Goal: Task Accomplishment & Management: Use online tool/utility

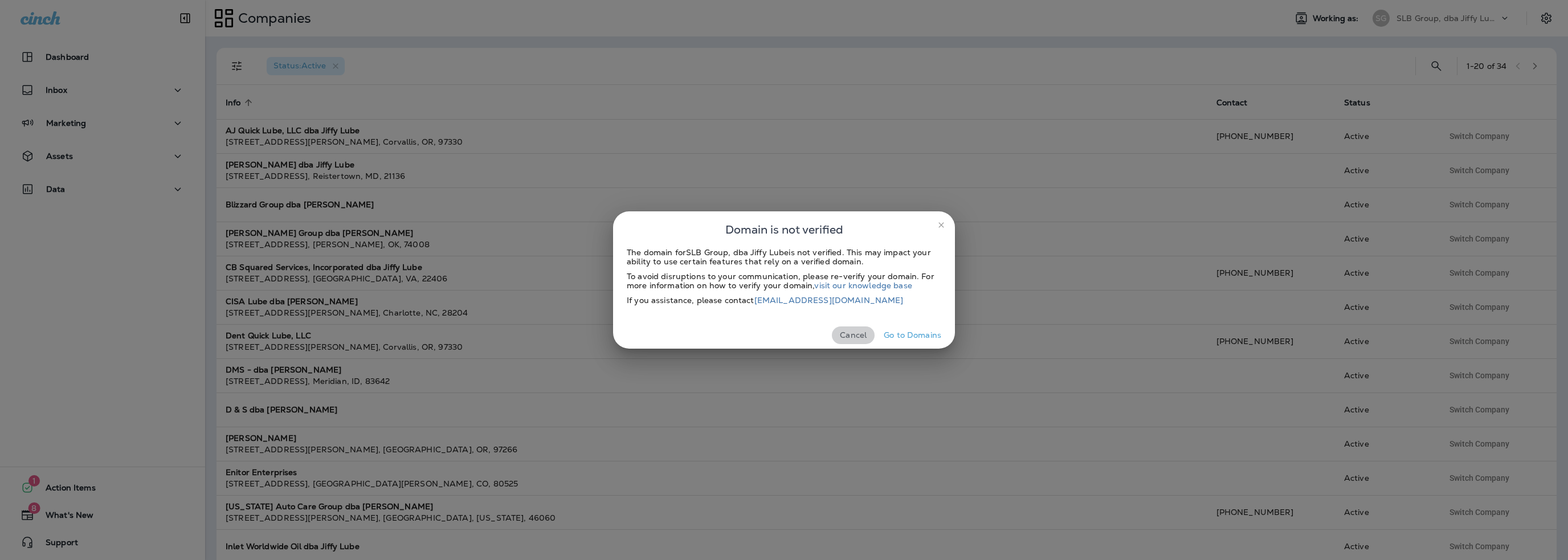
click at [864, 334] on button "Cancel" at bounding box center [854, 335] width 43 height 18
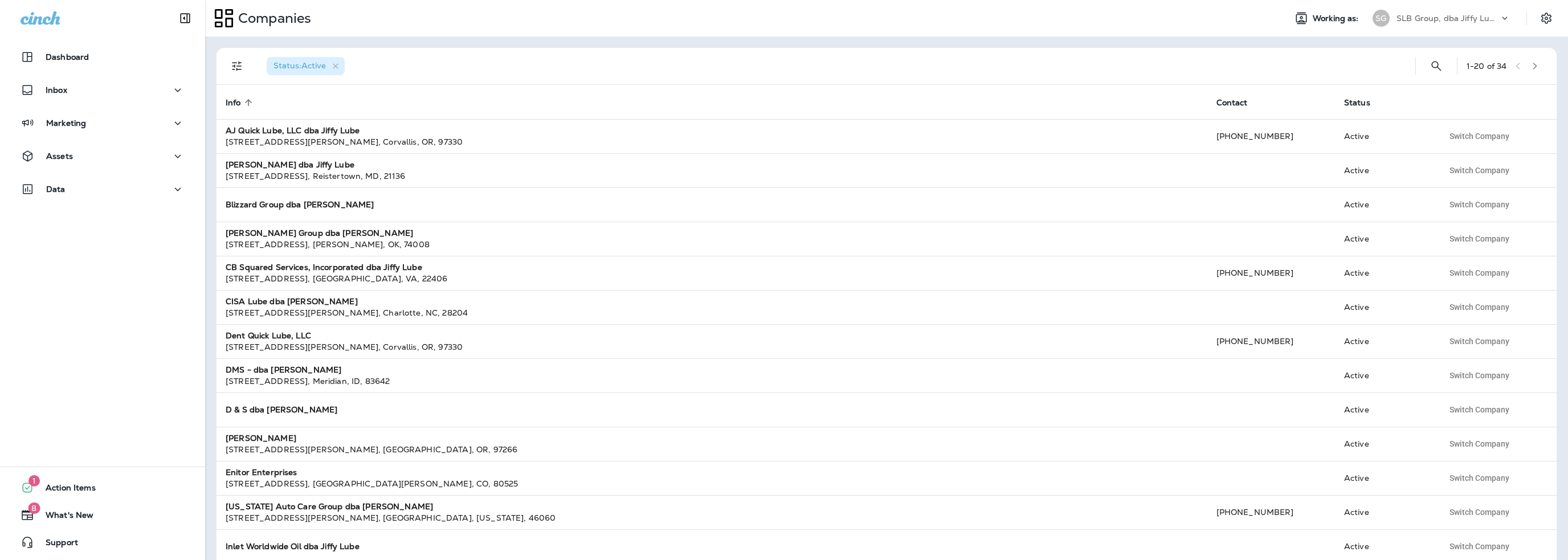
click at [1440, 20] on p "SLB Group, dba Jiffy Lube" at bounding box center [1447, 18] width 103 height 9
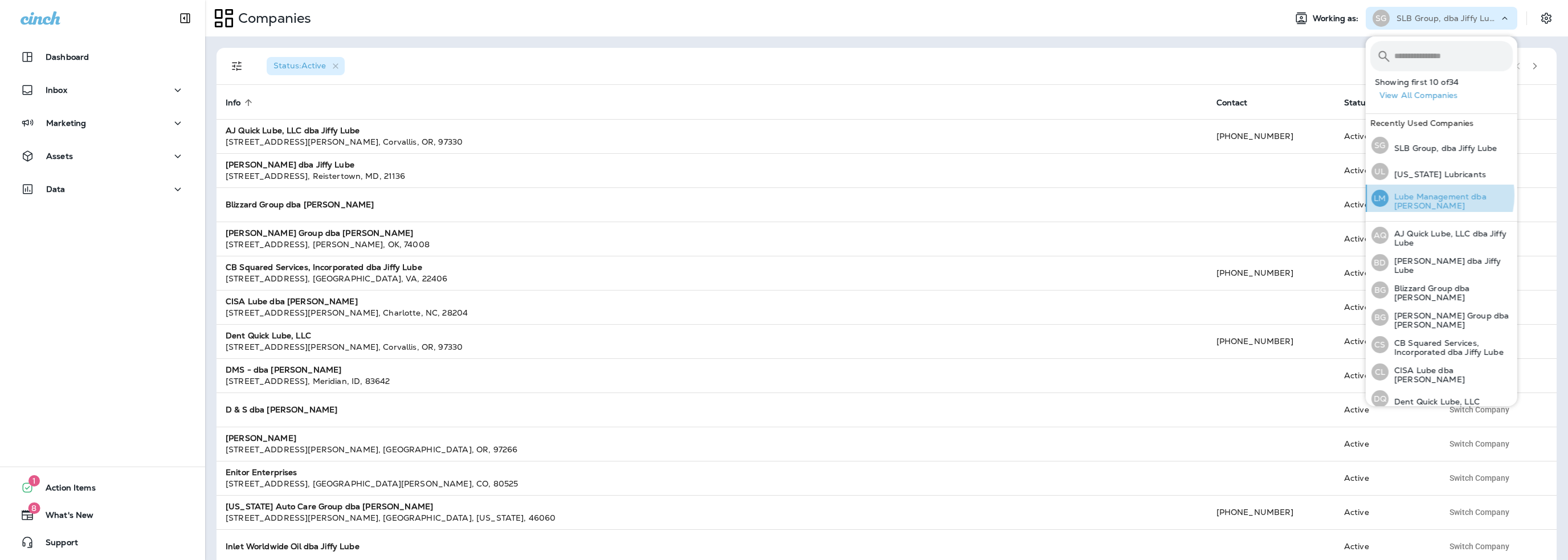
click at [1435, 194] on p "Lube Management dba [PERSON_NAME]" at bounding box center [1450, 201] width 124 height 19
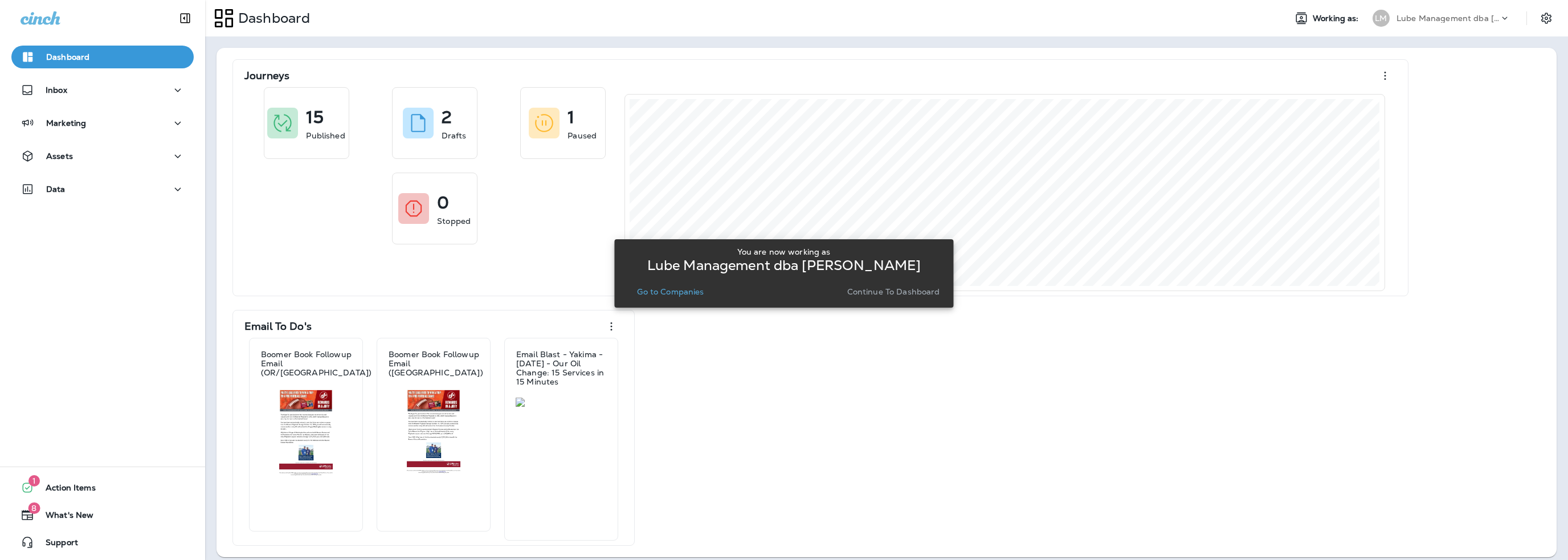
click at [673, 292] on p "Go to Companies" at bounding box center [670, 291] width 66 height 9
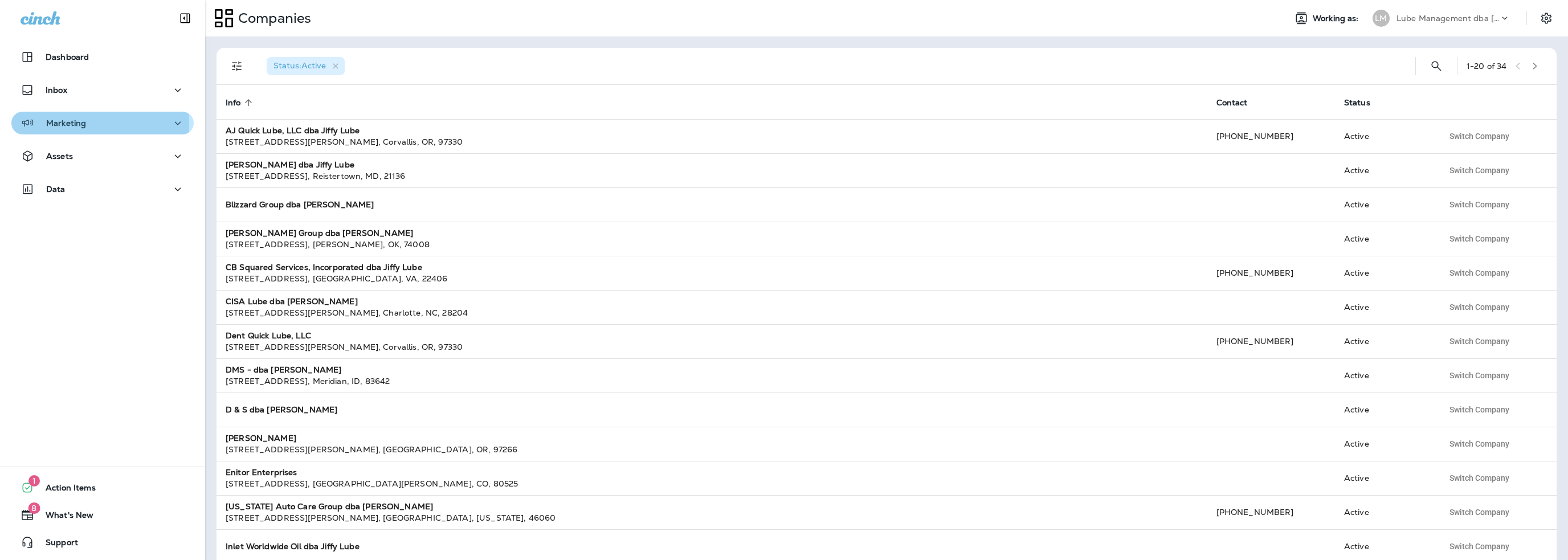
click at [59, 125] on p "Marketing" at bounding box center [65, 122] width 40 height 9
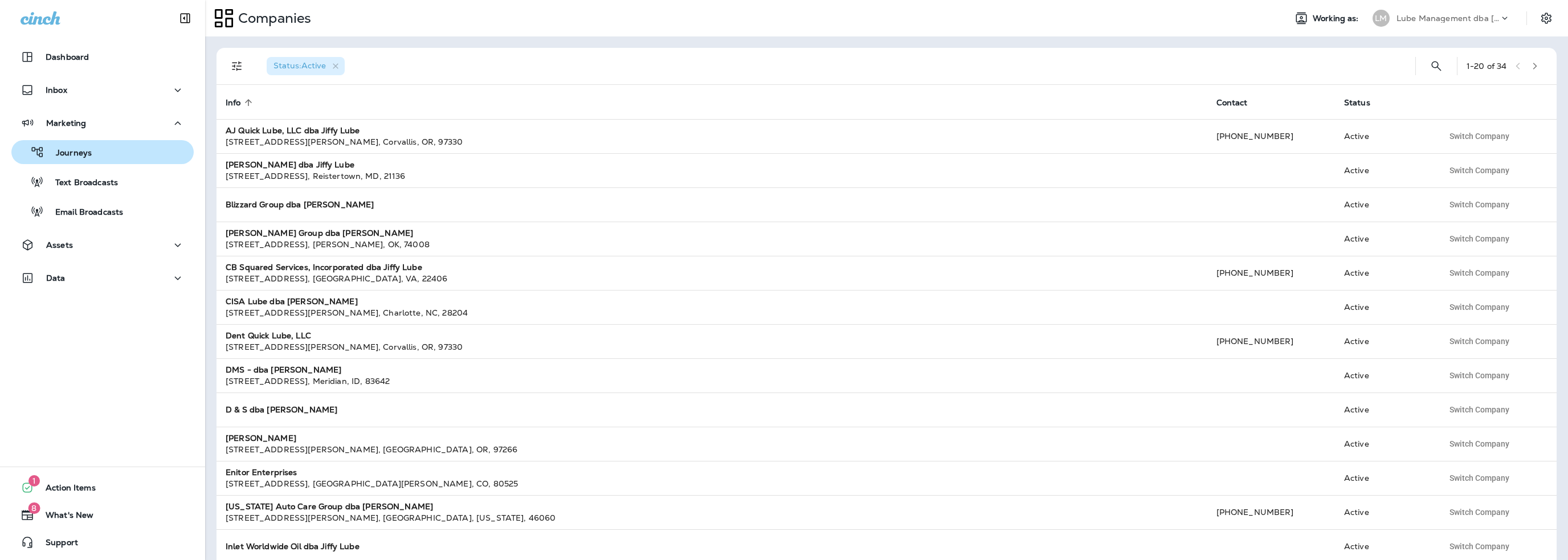
click at [64, 151] on p "Journeys" at bounding box center [67, 153] width 47 height 11
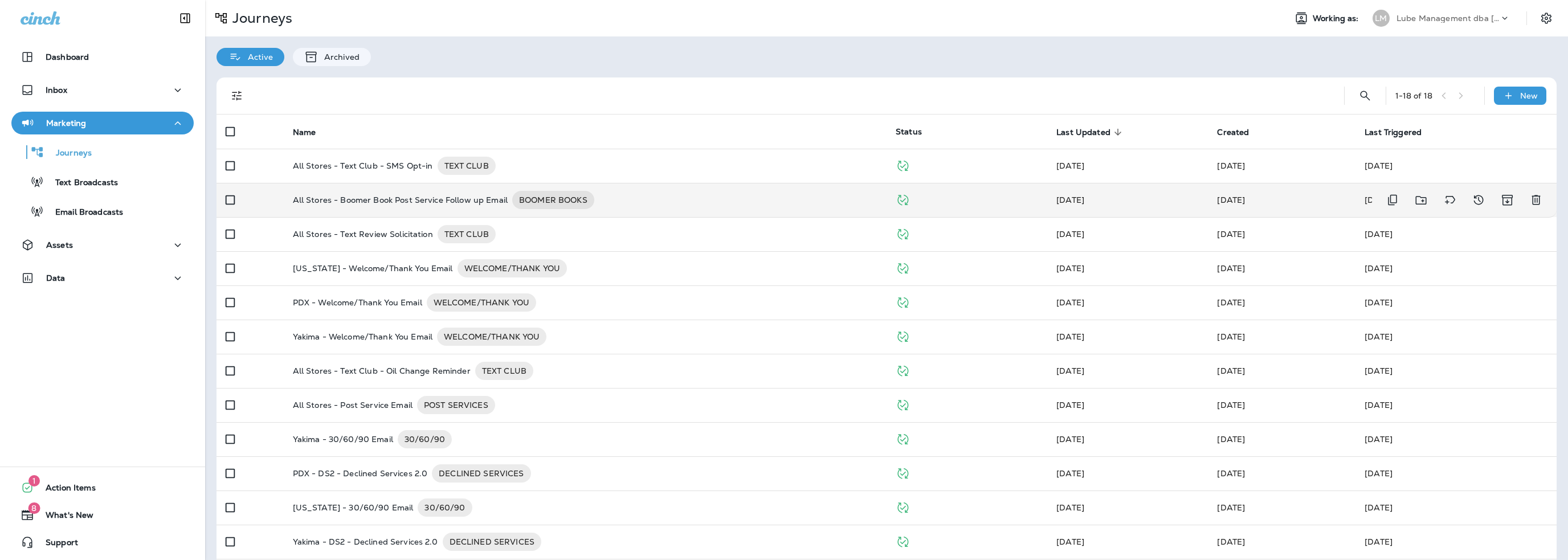
click at [359, 197] on p "All Stores - Boomer Book Post Service Follow up Email" at bounding box center [401, 199] width 215 height 19
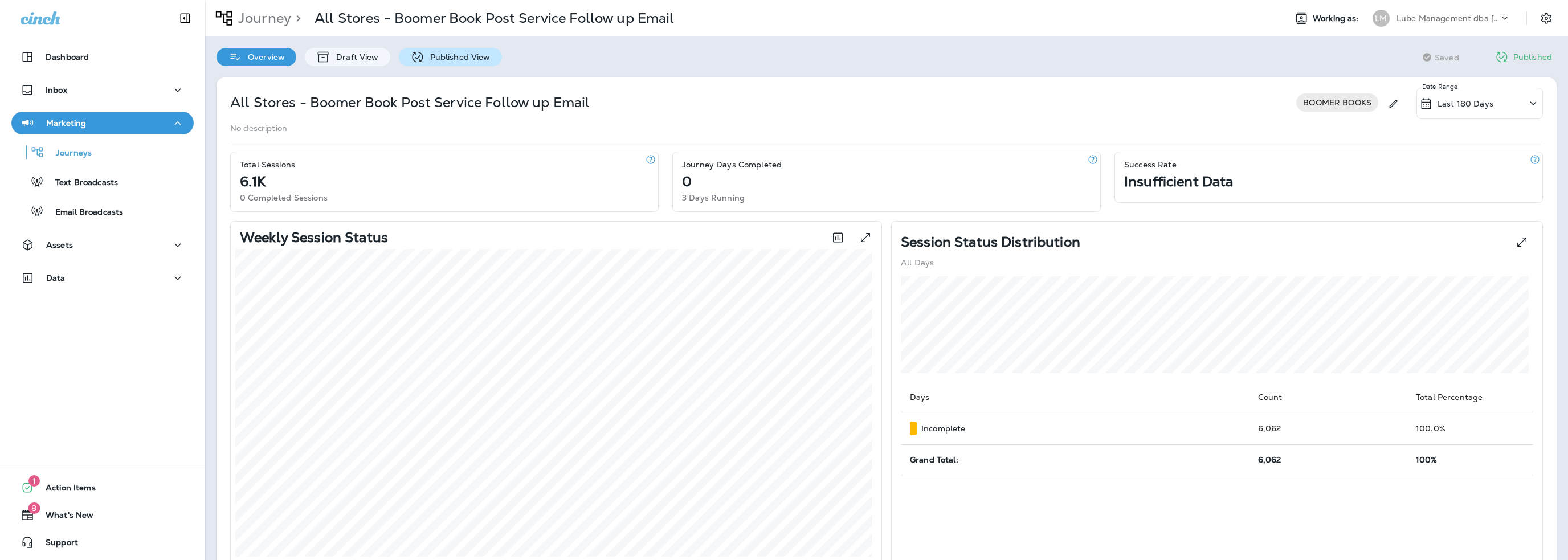
click at [444, 54] on p "Published View" at bounding box center [458, 57] width 66 height 9
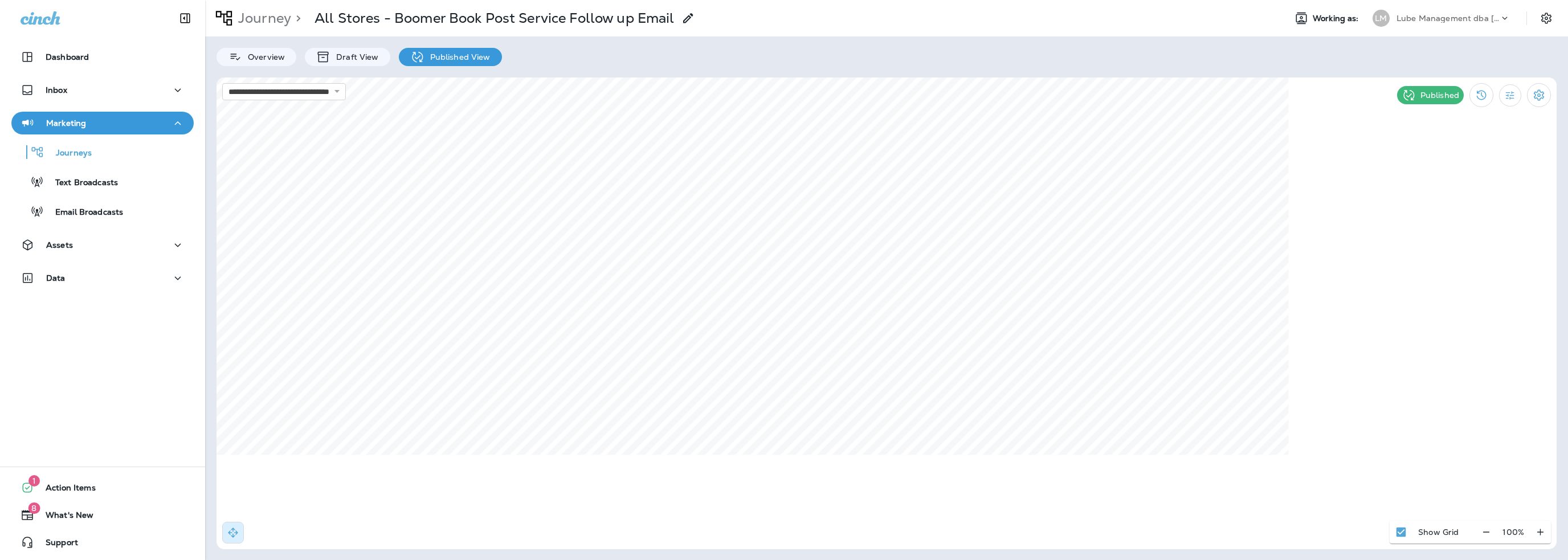
click at [1443, 18] on p "Lube Management dba [PERSON_NAME]" at bounding box center [1447, 18] width 103 height 9
click at [341, 58] on p "Draft View" at bounding box center [354, 57] width 48 height 9
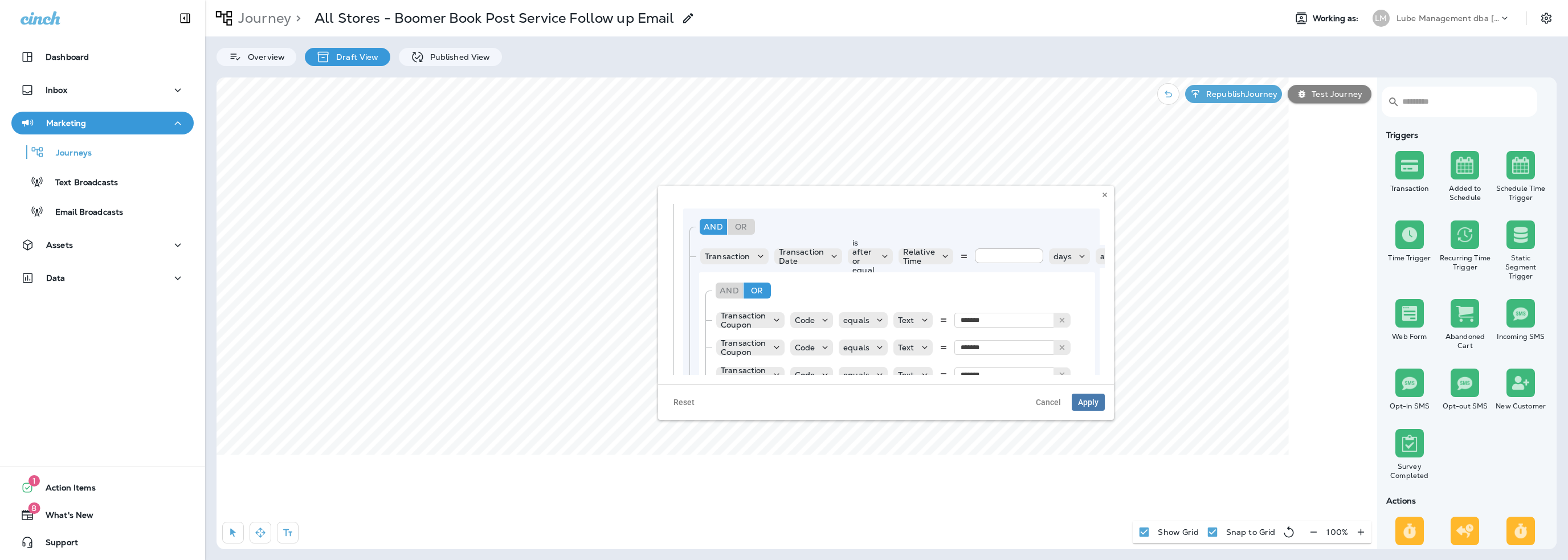
scroll to position [114, 0]
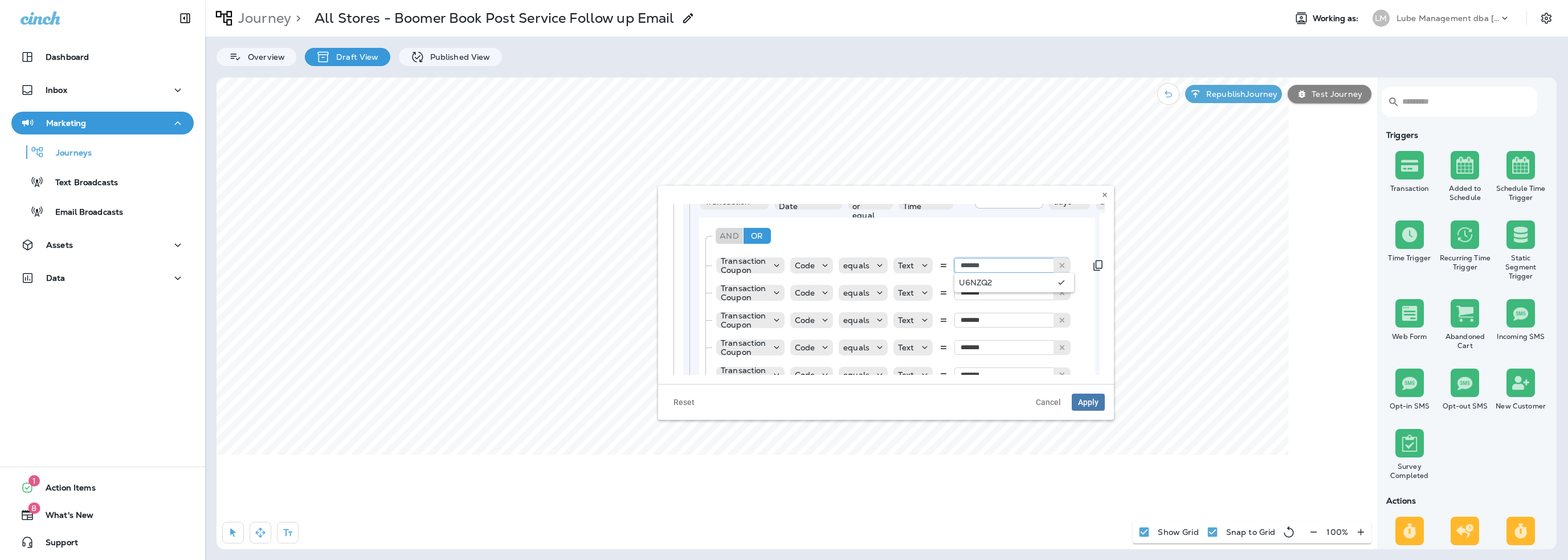
click at [1009, 266] on input "******" at bounding box center [1011, 265] width 114 height 15
click at [994, 237] on div "And Or Rule Group" at bounding box center [902, 236] width 378 height 27
click at [1048, 403] on span "Cancel" at bounding box center [1048, 403] width 25 height 8
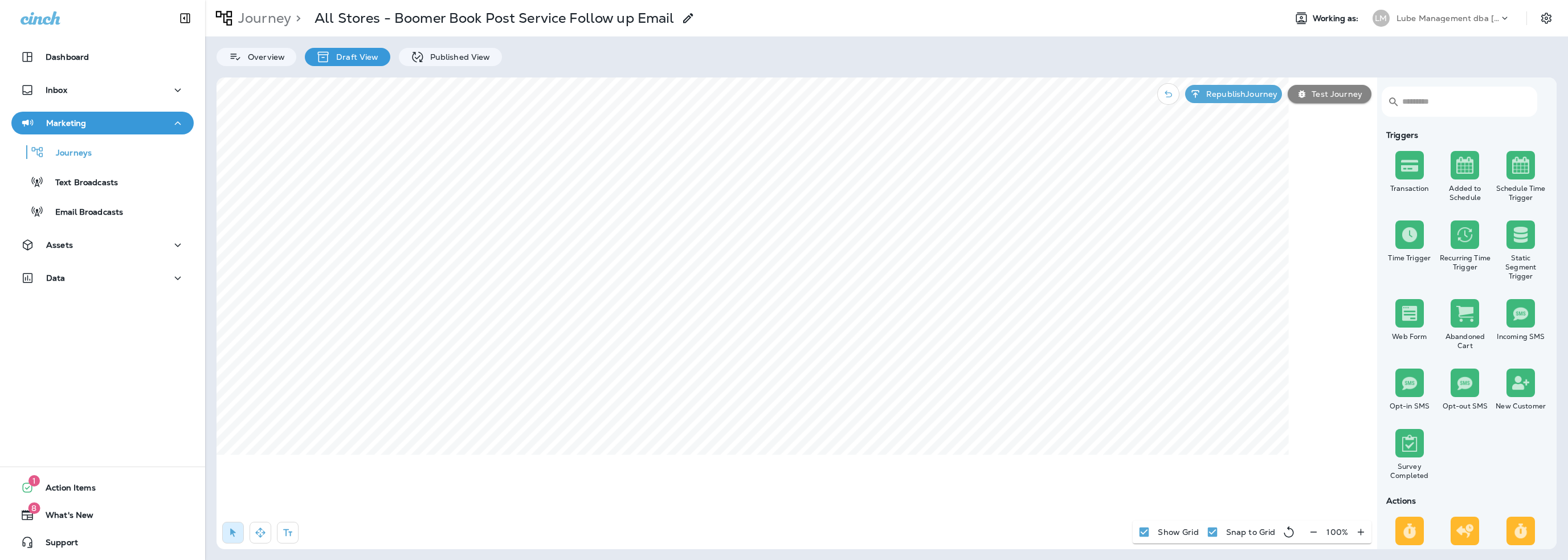
click at [1426, 17] on p "Lube Management dba [PERSON_NAME]" at bounding box center [1447, 18] width 103 height 9
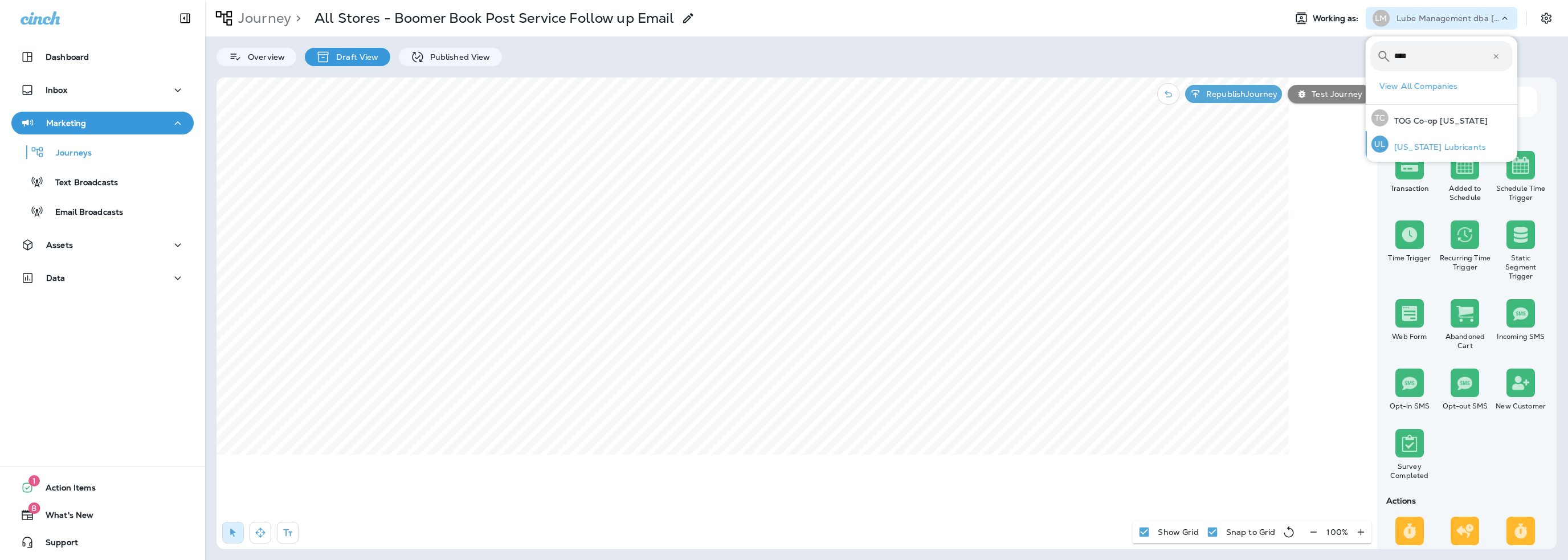
type input "****"
click at [1442, 148] on p "[US_STATE] Lubricants" at bounding box center [1437, 147] width 98 height 9
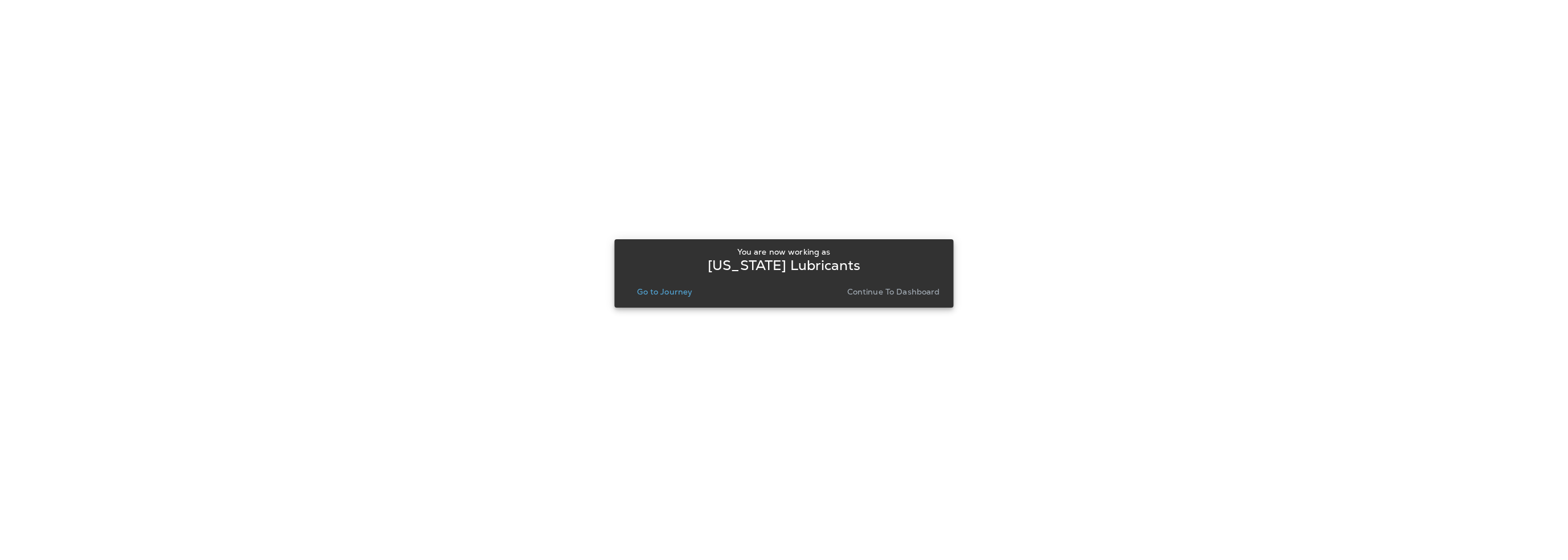
click at [677, 296] on p "Go to Journey" at bounding box center [664, 291] width 56 height 9
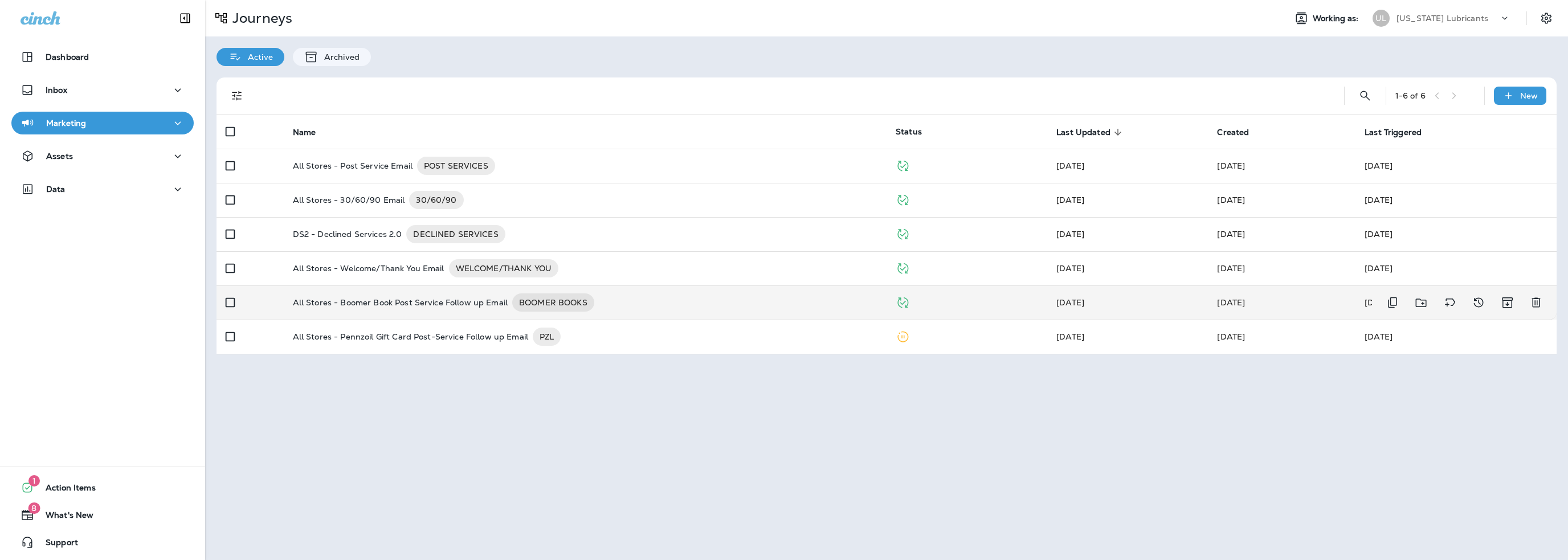
click at [456, 300] on p "All Stores - Boomer Book Post Service Follow up Email" at bounding box center [401, 302] width 215 height 19
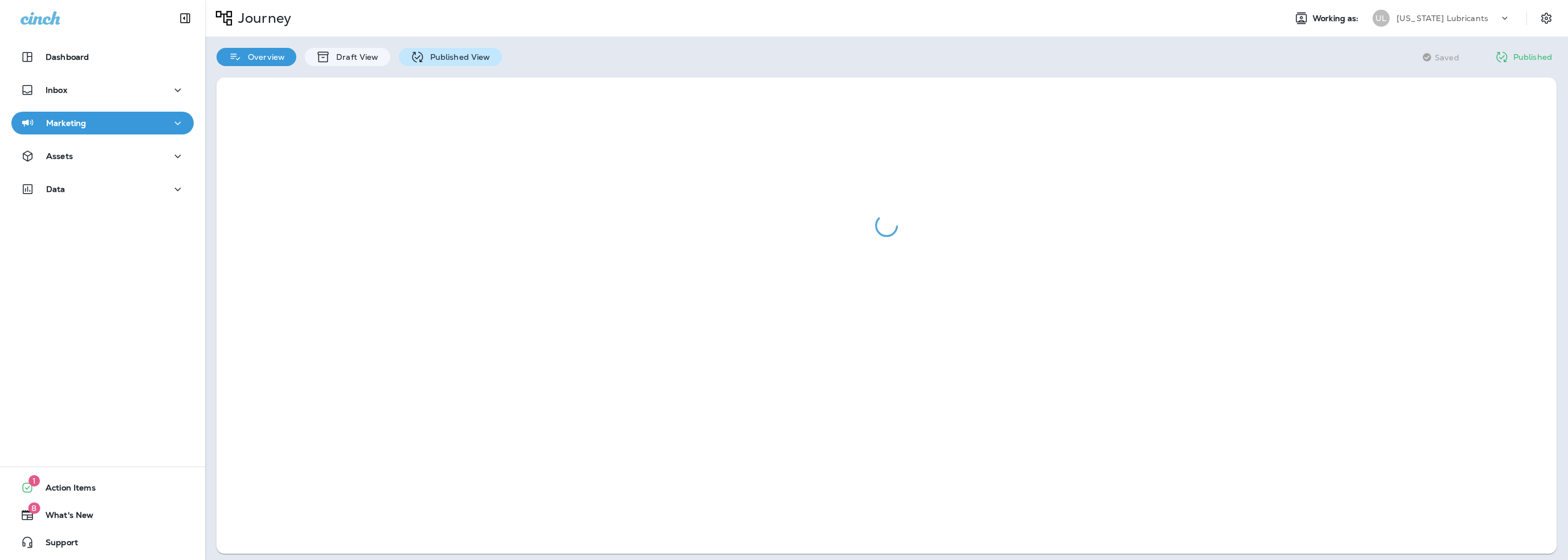
click at [443, 58] on p "Published View" at bounding box center [458, 57] width 66 height 9
